Goal: Task Accomplishment & Management: Manage account settings

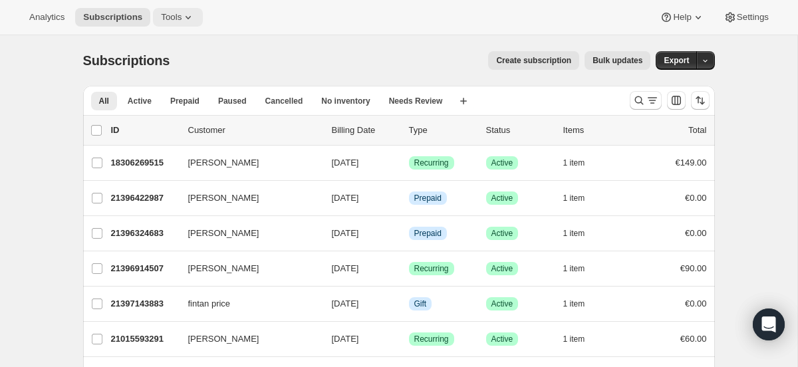
click at [178, 24] on button "Tools" at bounding box center [178, 17] width 50 height 19
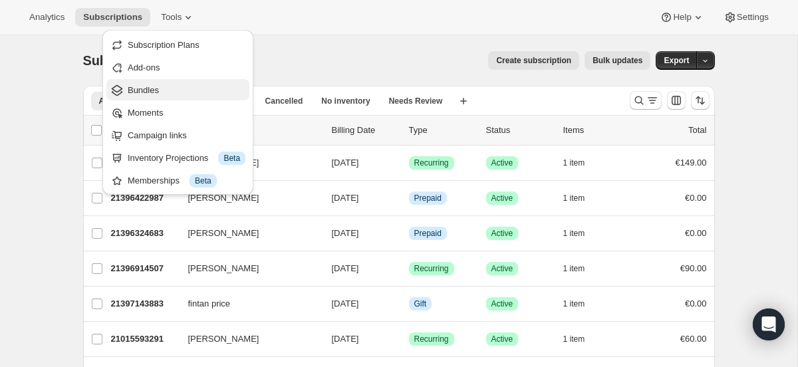
click at [176, 86] on span "Bundles" at bounding box center [187, 90] width 118 height 13
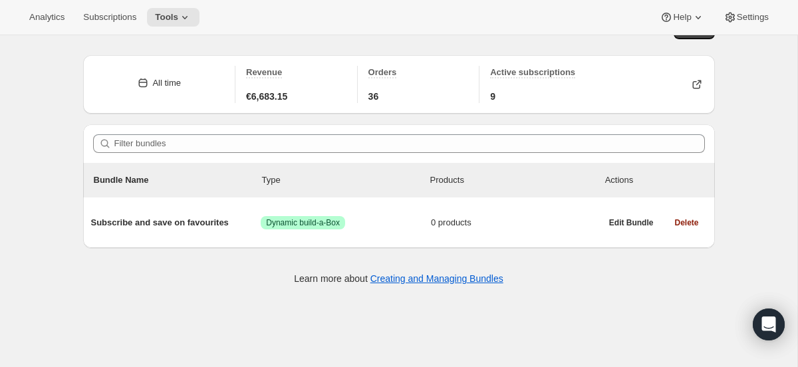
scroll to position [35, 0]
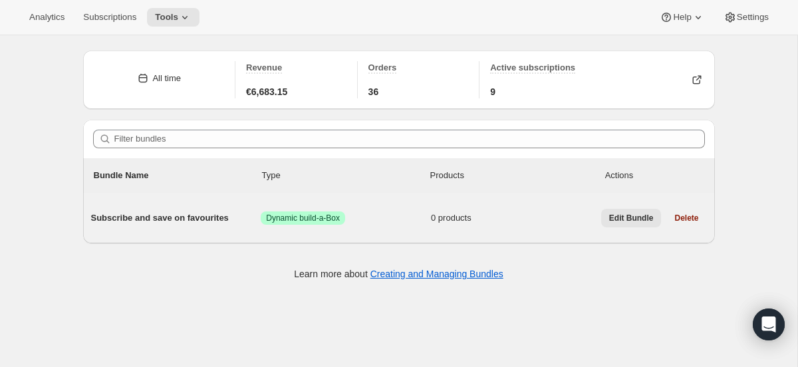
click at [619, 225] on button "Edit Bundle" at bounding box center [631, 218] width 61 height 19
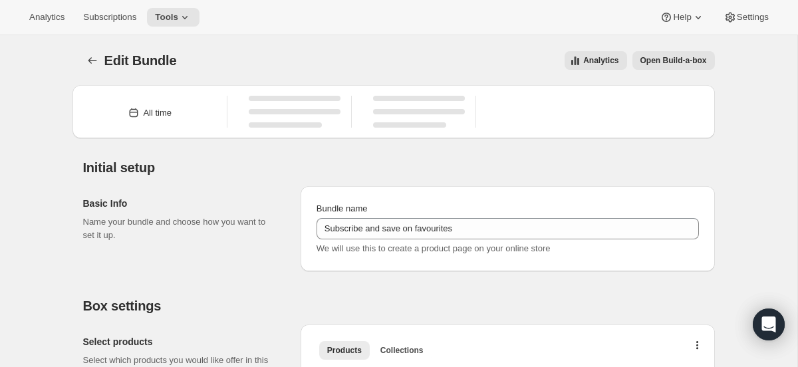
type input "Subscribe and save on favourites"
radio input "true"
checkbox input "true"
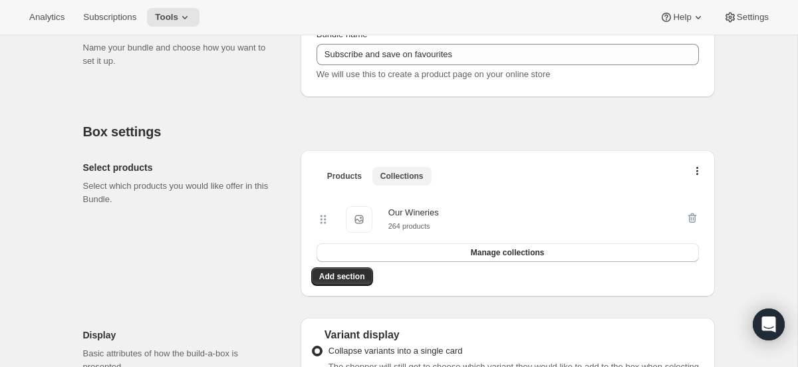
scroll to position [248, 0]
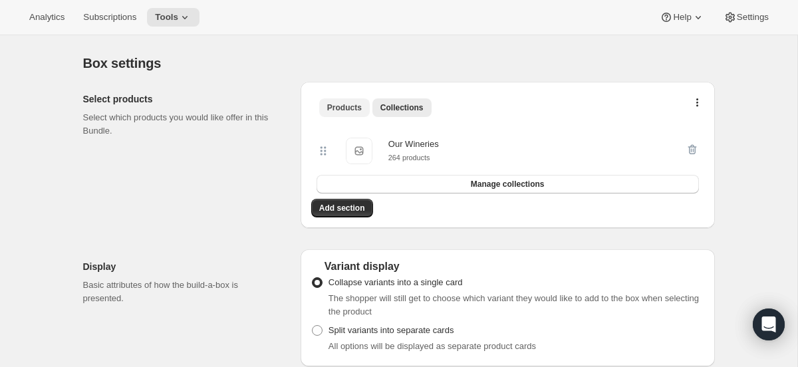
click at [354, 114] on button "Products" at bounding box center [344, 107] width 51 height 19
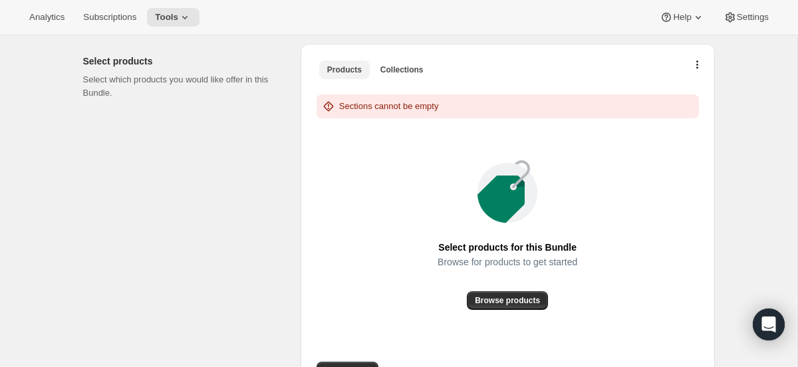
scroll to position [287, 0]
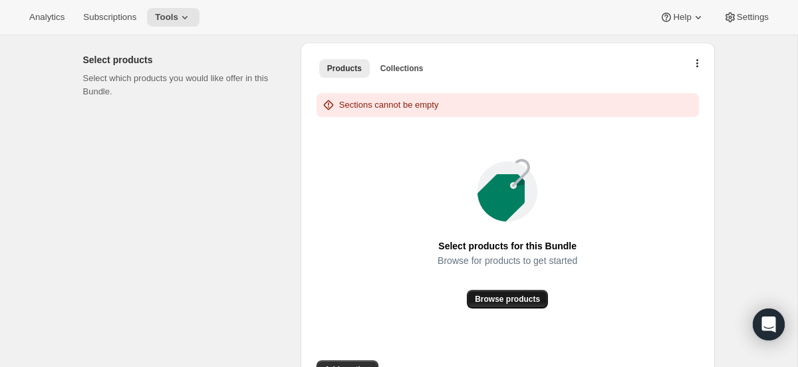
click at [486, 305] on button "Browse products" at bounding box center [507, 299] width 81 height 19
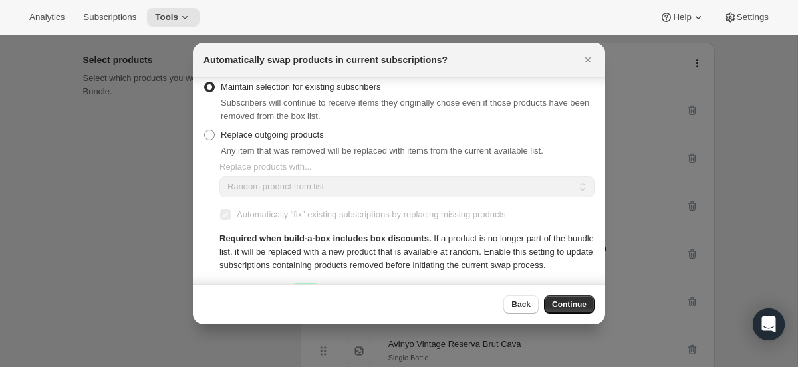
scroll to position [17, 0]
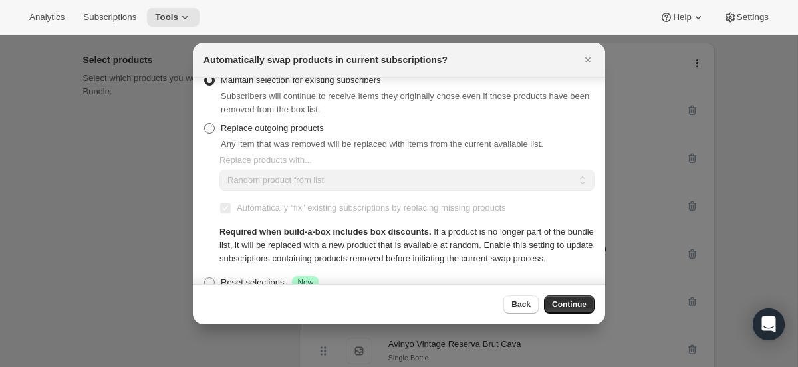
click at [294, 134] on span "Replace outgoing products" at bounding box center [272, 128] width 103 height 13
click at [205, 124] on input "Replace outgoing products" at bounding box center [204, 123] width 1 height 1
radio input "true"
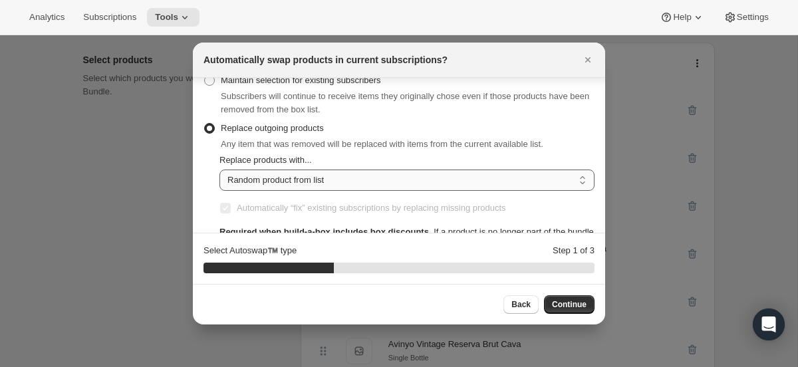
click at [366, 173] on select "Random product from list Matching product type Select specific replacements" at bounding box center [406, 180] width 375 height 21
select select "selection"
click at [219, 170] on select "Random product from list Matching product type Select specific replacements" at bounding box center [406, 180] width 375 height 21
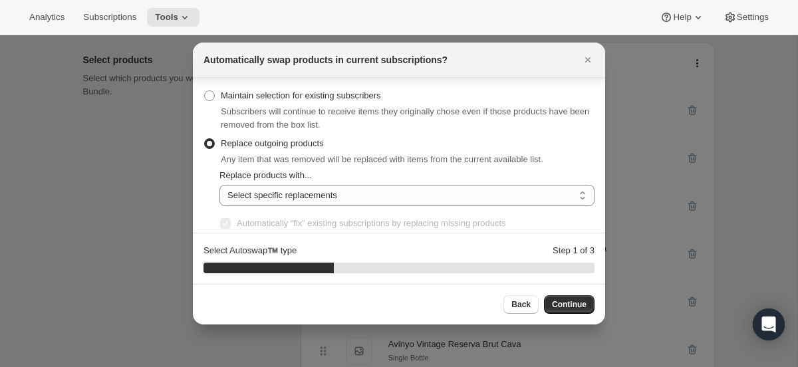
scroll to position [0, 0]
click at [381, 100] on span "Maintain selection for existing subscribers" at bounding box center [301, 97] width 160 height 10
click at [205, 93] on input "Maintain selection for existing subscribers" at bounding box center [204, 92] width 1 height 1
radio input "true"
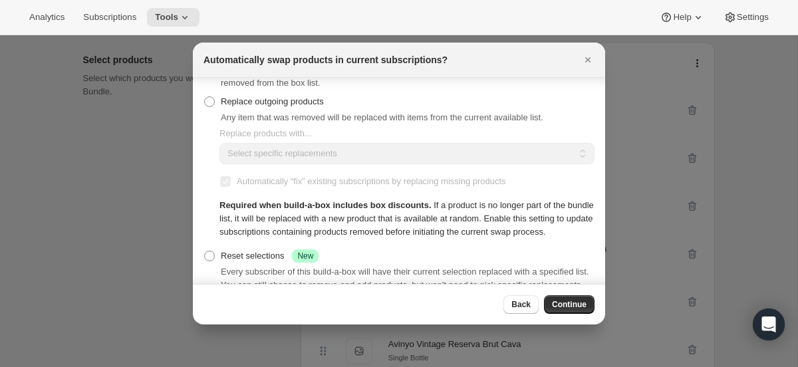
scroll to position [92, 0]
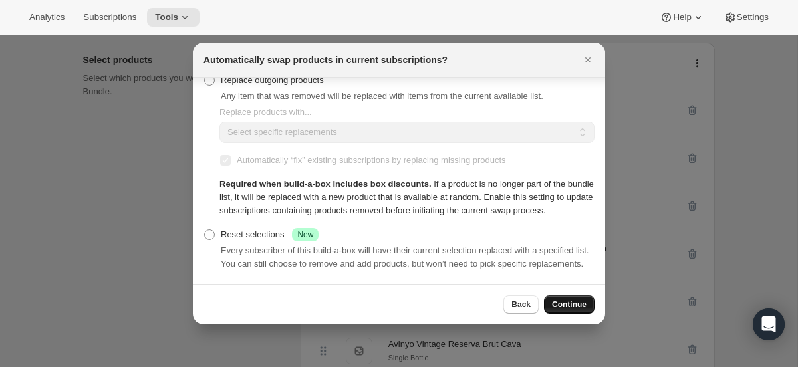
click at [565, 301] on span "Continue" at bounding box center [569, 304] width 35 height 11
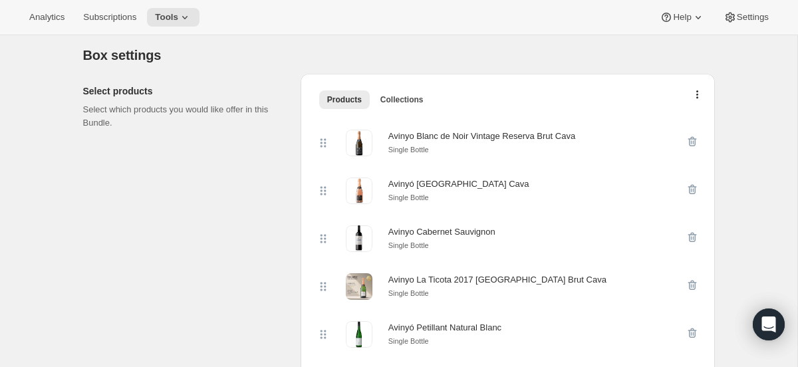
scroll to position [251, 0]
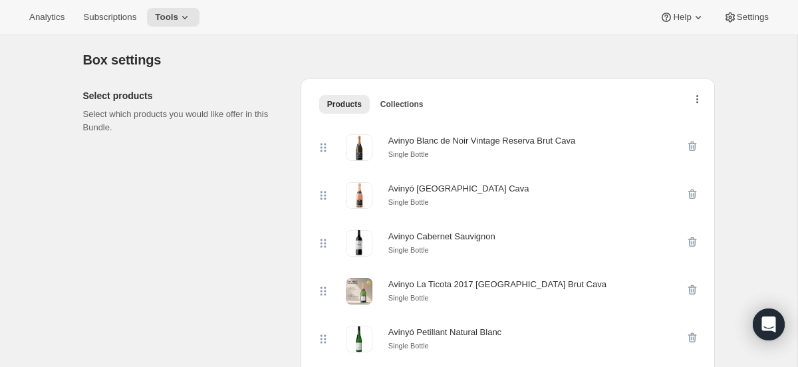
click at [698, 99] on button "button" at bounding box center [697, 102] width 13 height 13
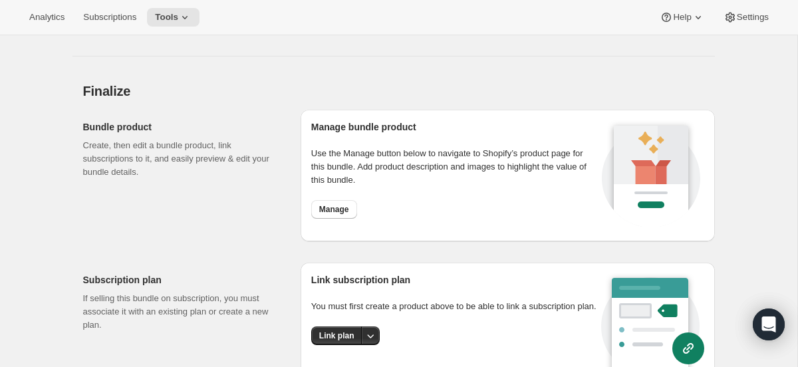
scroll to position [4201, 0]
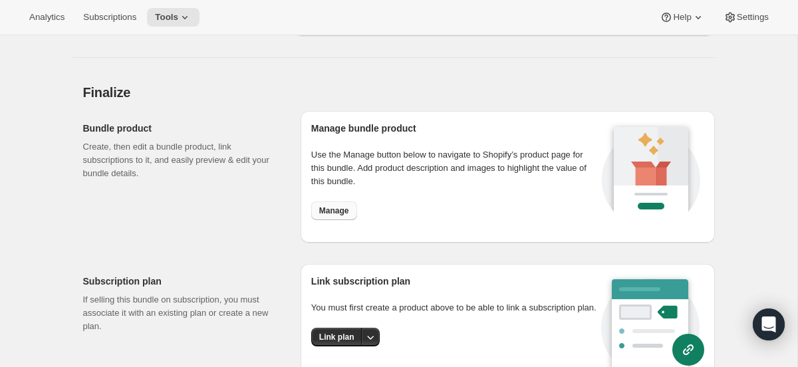
click at [345, 206] on span "Manage" at bounding box center [334, 211] width 30 height 11
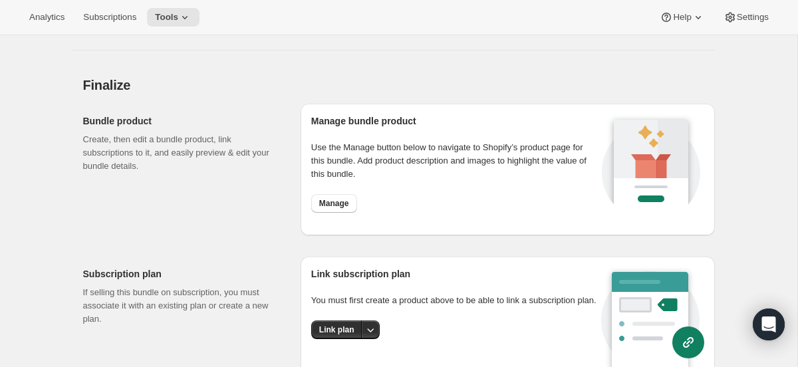
scroll to position [4261, 0]
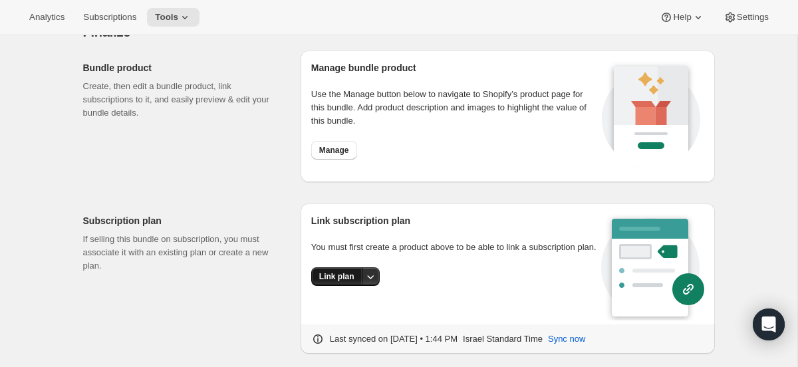
click at [324, 267] on button "Link plan" at bounding box center [336, 276] width 51 height 19
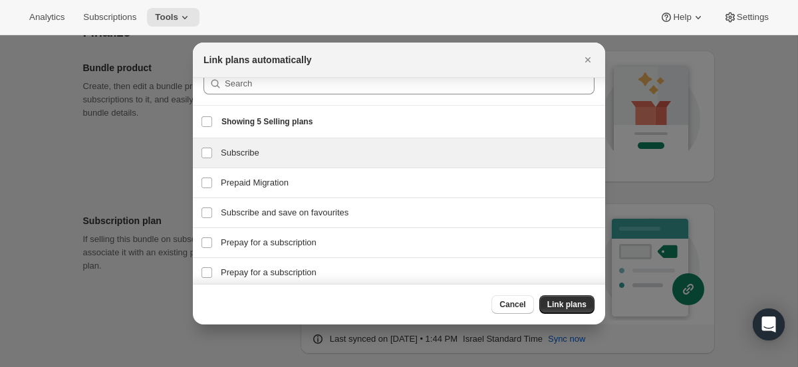
scroll to position [19, 0]
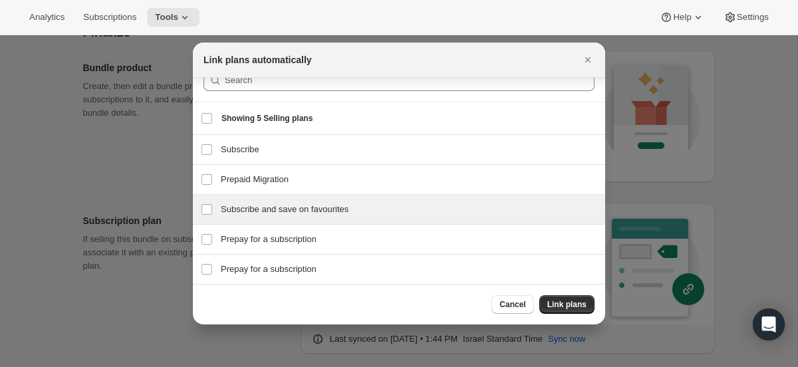
click at [361, 204] on h3 "Subscribe and save on favourites" at bounding box center [409, 209] width 376 height 13
checkbox input "true"
click at [561, 305] on span "Link plans" at bounding box center [566, 304] width 39 height 11
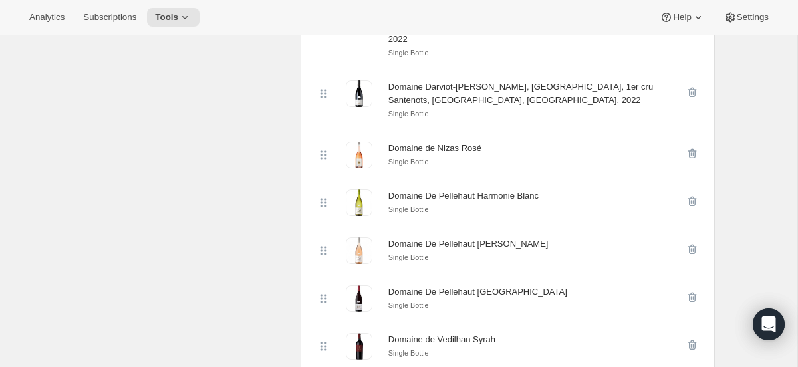
scroll to position [1597, 0]
